Goal: Transaction & Acquisition: Purchase product/service

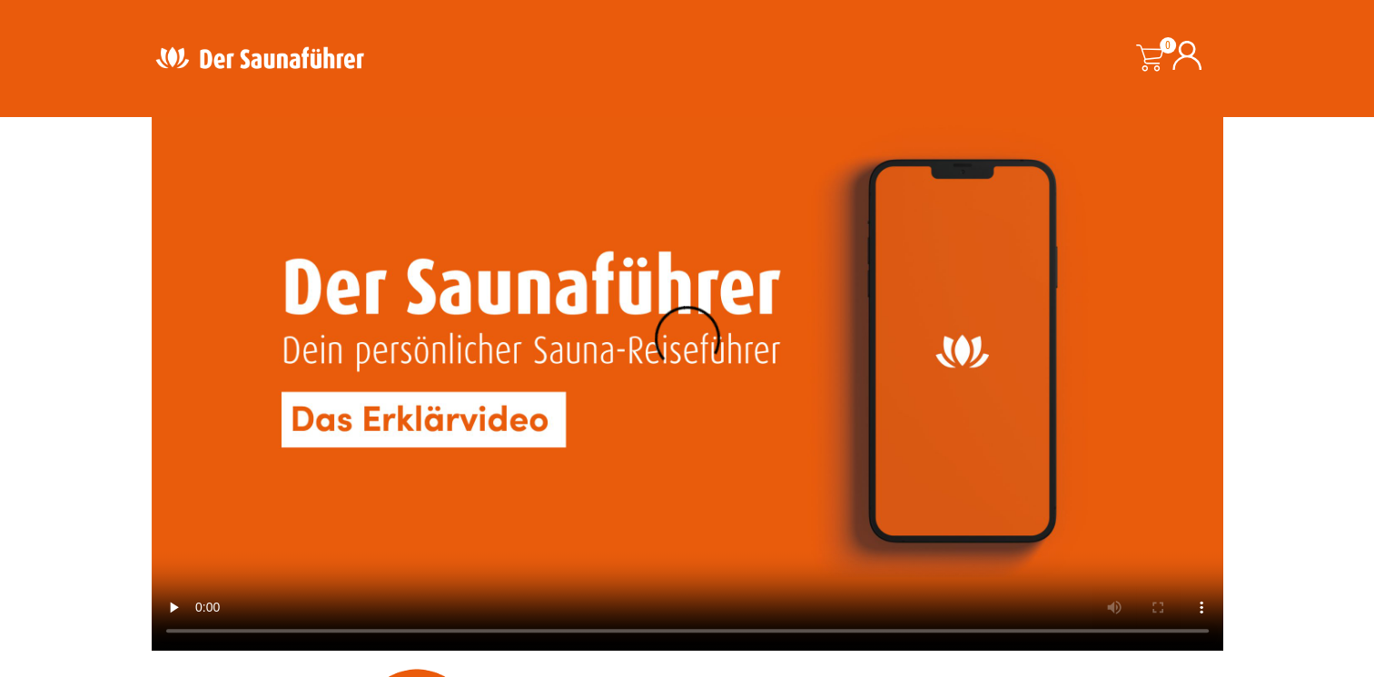
scroll to position [1598, 0]
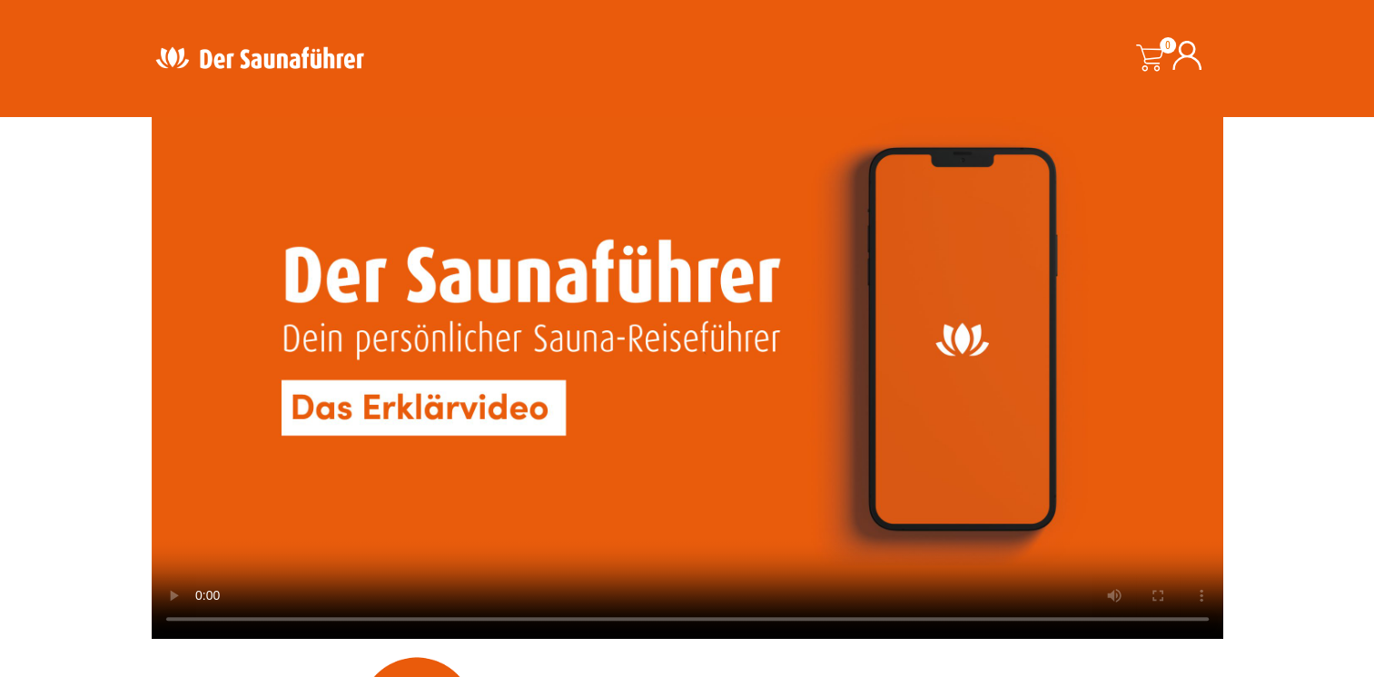
click at [575, 390] on video at bounding box center [688, 337] width 1072 height 603
click at [893, 466] on video at bounding box center [688, 337] width 1072 height 603
click at [984, 474] on video at bounding box center [688, 337] width 1072 height 603
click at [700, 468] on video at bounding box center [688, 337] width 1072 height 603
click at [748, 390] on video at bounding box center [688, 337] width 1072 height 603
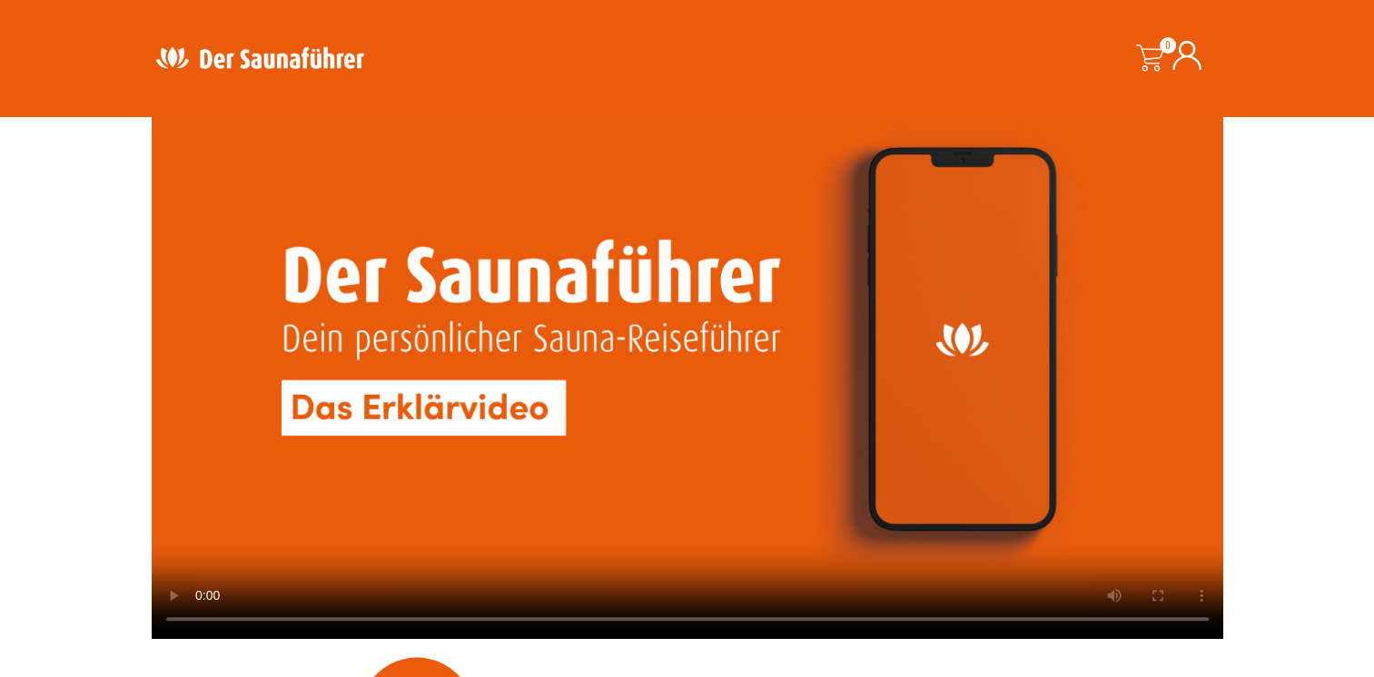
click at [698, 484] on video at bounding box center [688, 337] width 1072 height 603
click at [981, 528] on video at bounding box center [688, 337] width 1072 height 603
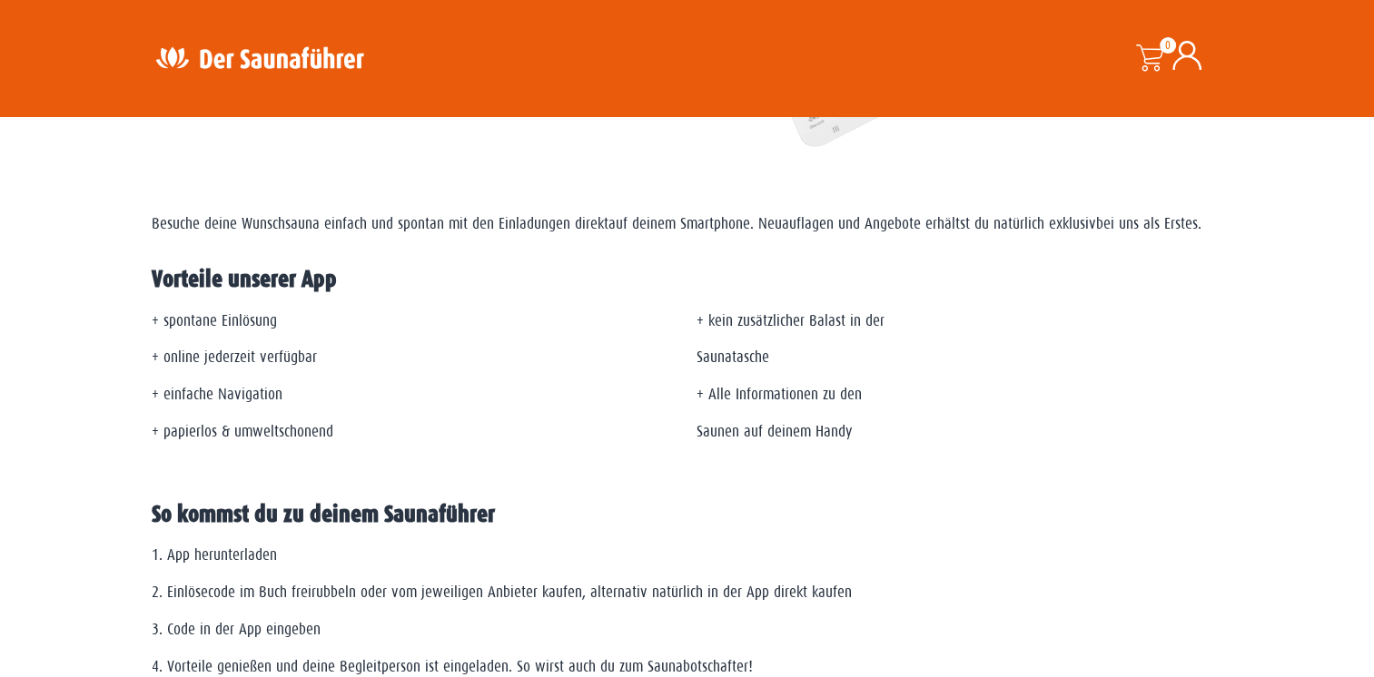
scroll to position [0, 0]
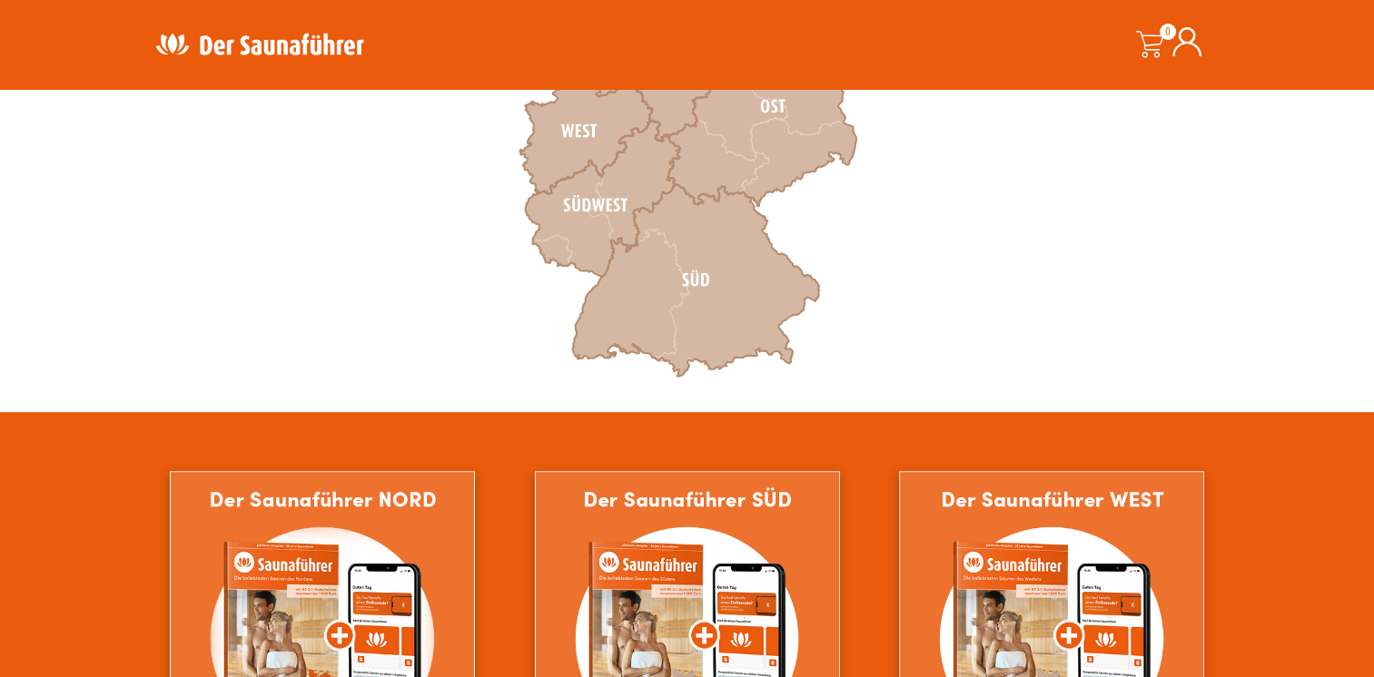
scroll to position [690, 0]
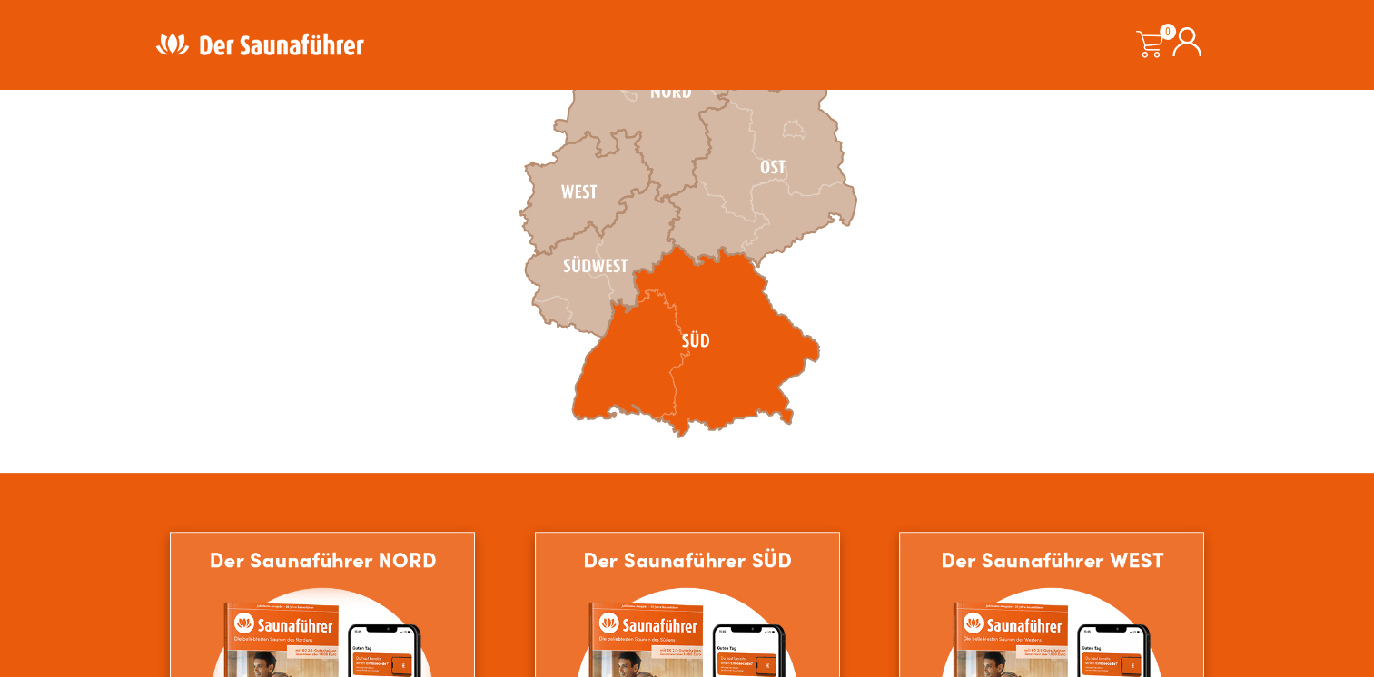
click at [694, 343] on icon at bounding box center [695, 341] width 247 height 193
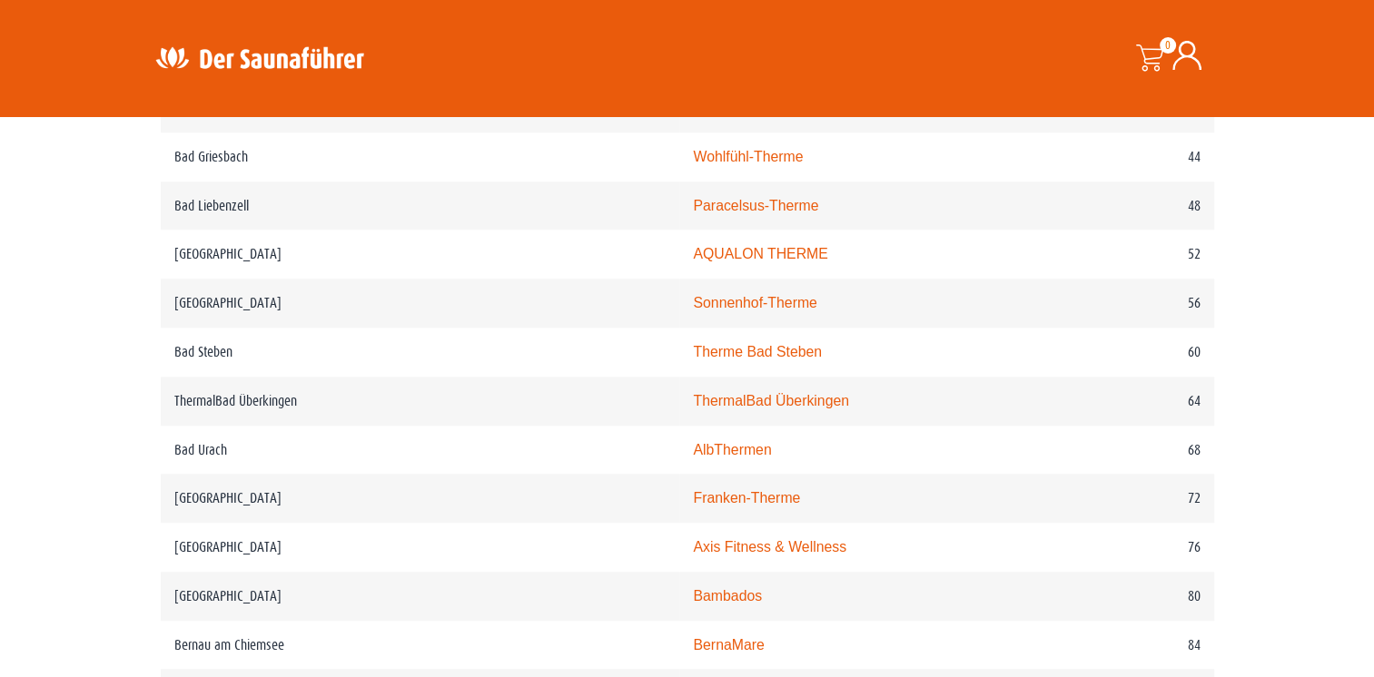
scroll to position [1247, 0]
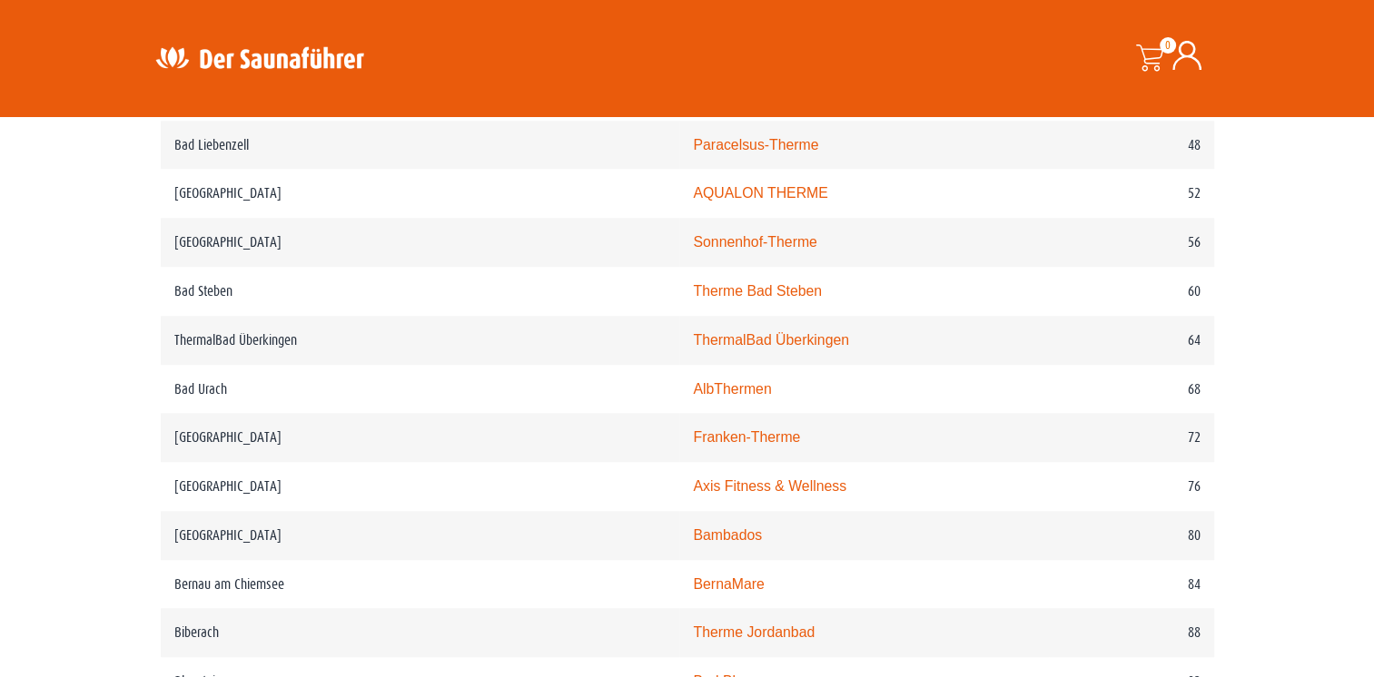
drag, startPoint x: 1380, startPoint y: 672, endPoint x: 1319, endPoint y: 220, distance: 456.4
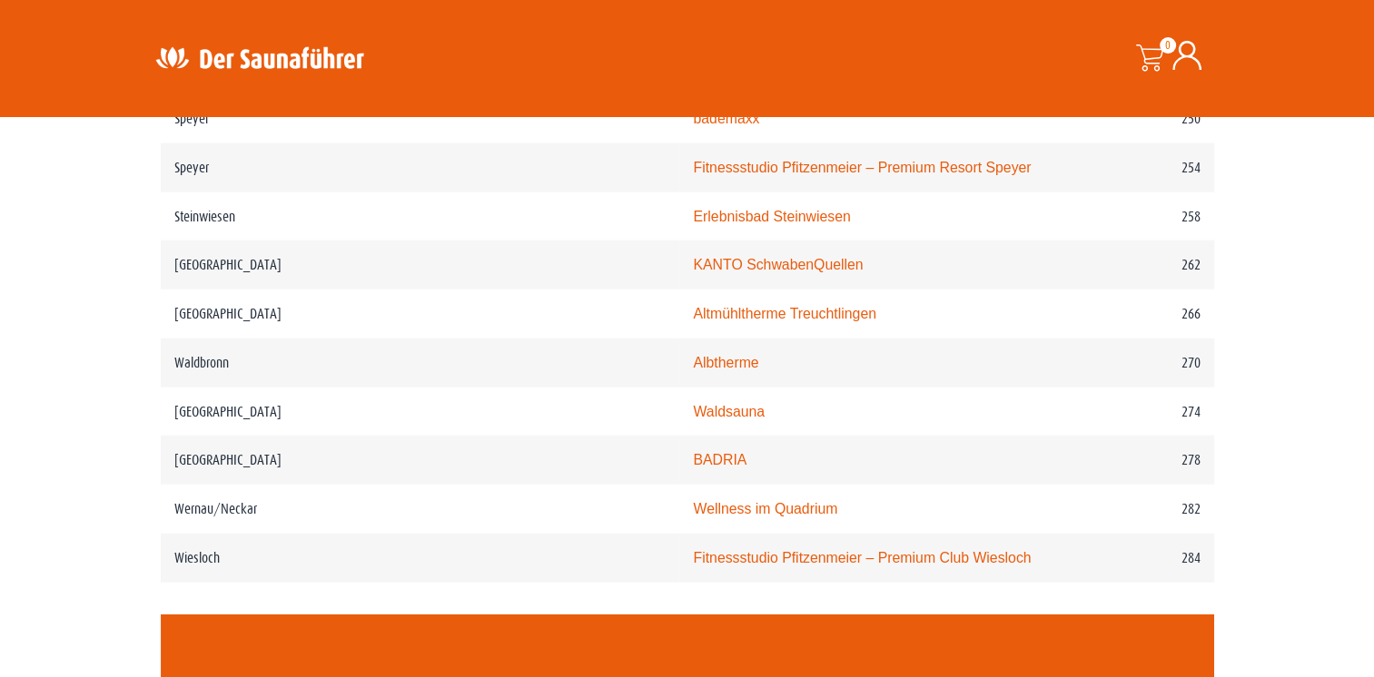
scroll to position [4091, 0]
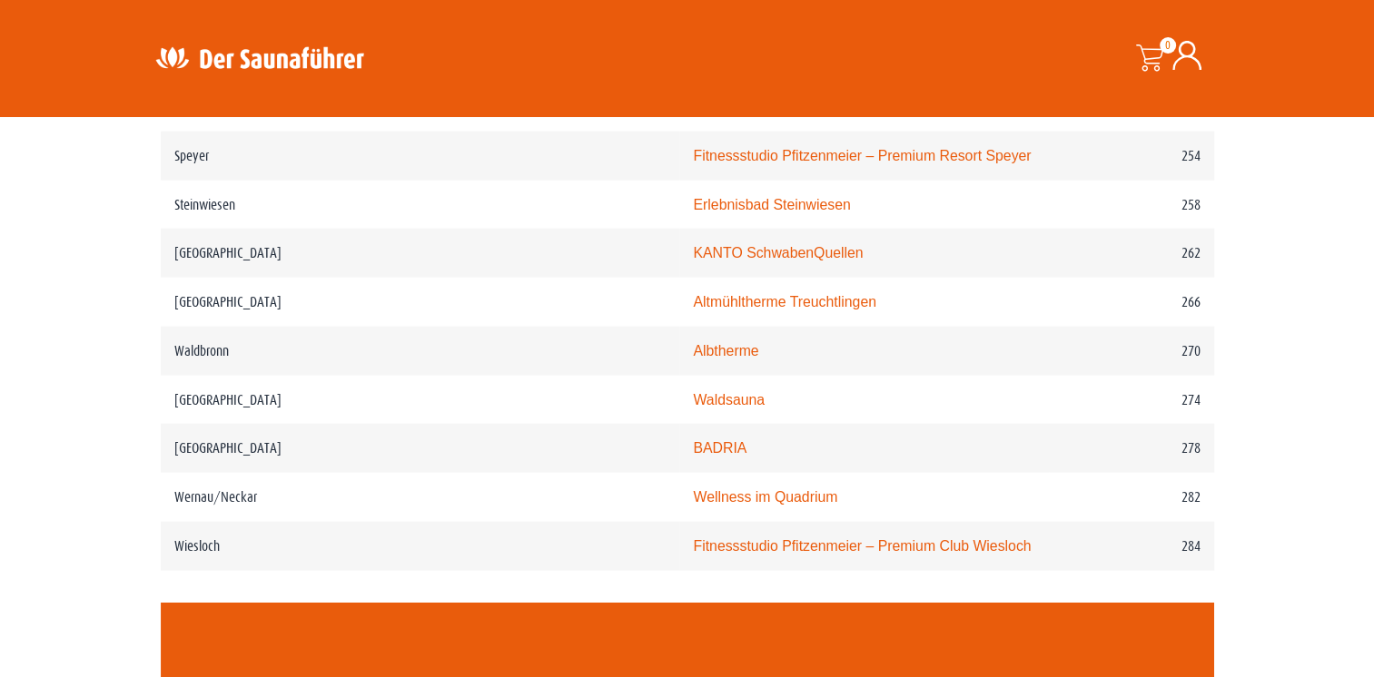
drag, startPoint x: 1373, startPoint y: 507, endPoint x: 1376, endPoint y: 460, distance: 46.4
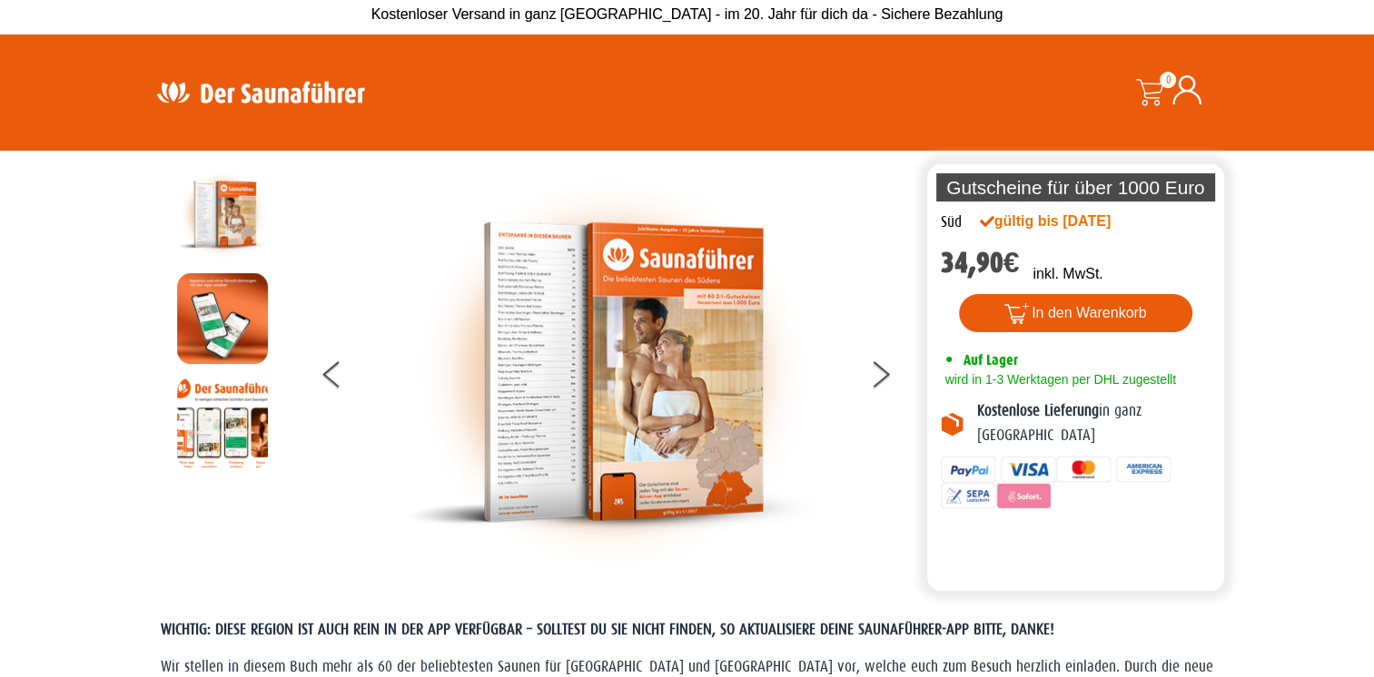
scroll to position [0, 0]
